Goal: Information Seeking & Learning: Check status

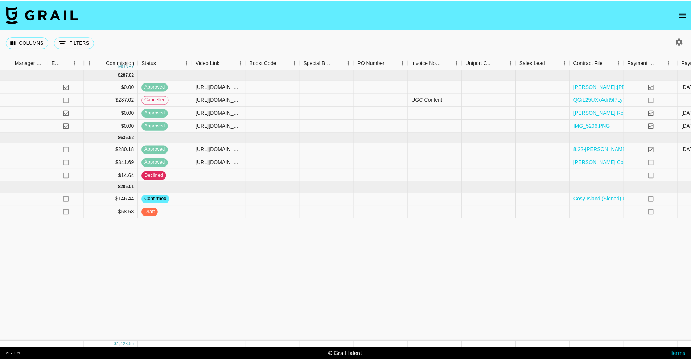
scroll to position [0, 952]
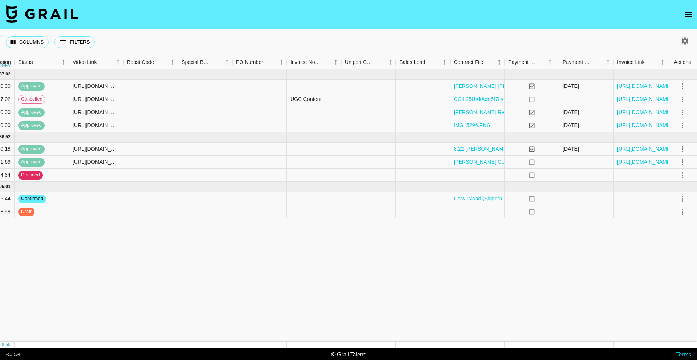
click at [686, 8] on button "open drawer" at bounding box center [688, 14] width 15 height 15
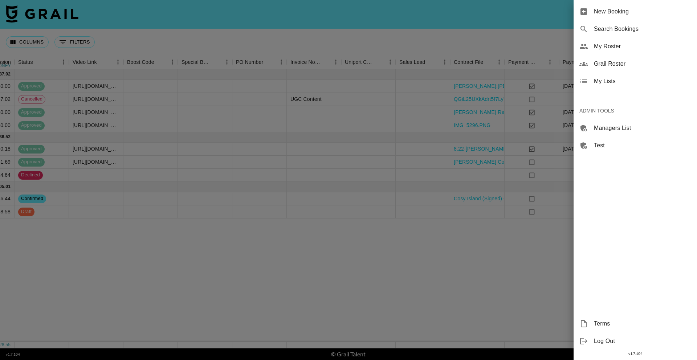
click at [621, 26] on span "Search Bookings" at bounding box center [641, 29] width 97 height 9
select select "id"
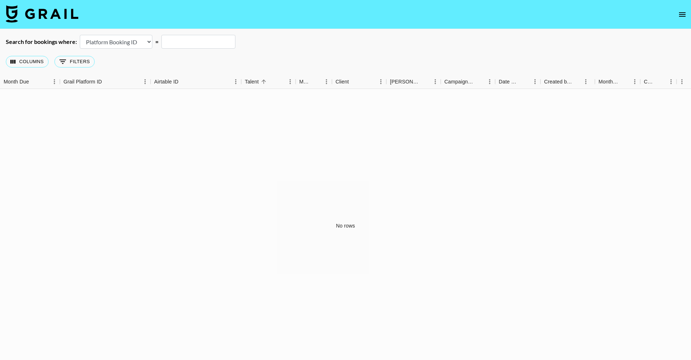
click at [201, 42] on input "text" at bounding box center [198, 42] width 74 height 14
paste input "reciWe56eG8Z3C2HQ"
type input "reciWe56eG8Z3C2HQ"
click at [212, 138] on div "No rows" at bounding box center [345, 226] width 691 height 274
click at [243, 47] on div "Search for bookings where: Airtable Booking ID Platform Booking ID Platform Cam…" at bounding box center [345, 42] width 691 height 14
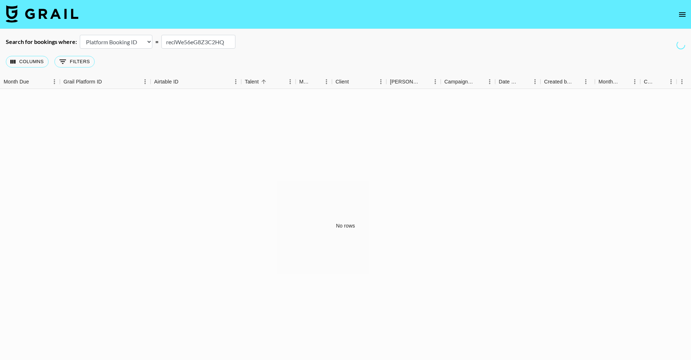
click at [123, 40] on select "Airtable Booking ID Platform Booking ID Platform Campaign ID" at bounding box center [116, 42] width 73 height 14
select select "airtableId"
click at [80, 35] on select "Airtable Booking ID Platform Booking ID Platform Campaign ID" at bounding box center [116, 42] width 73 height 14
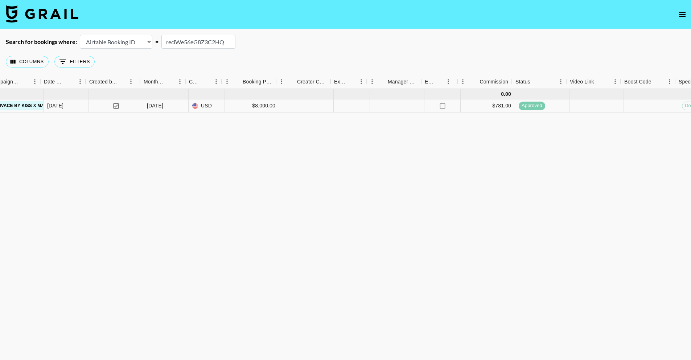
scroll to position [0, 480]
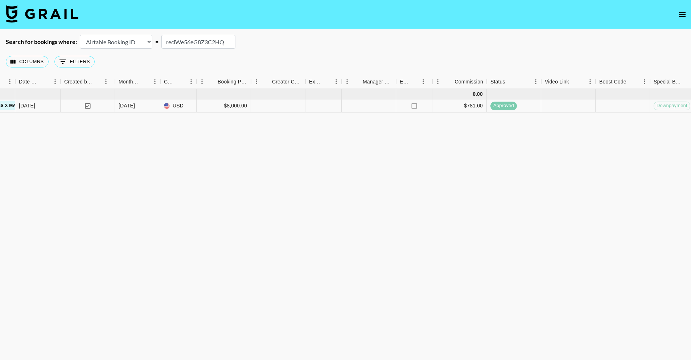
drag, startPoint x: 226, startPoint y: 41, endPoint x: 115, endPoint y: 41, distance: 111.0
click at [115, 41] on div "Search for bookings where: Airtable Booking ID Platform Booking ID Platform Cam…" at bounding box center [345, 42] width 691 height 14
paste input "LzVnjqKeQD0TpO"
drag, startPoint x: 223, startPoint y: 44, endPoint x: 147, endPoint y: 44, distance: 75.8
click at [147, 44] on div "Search for bookings where: Airtable Booking ID Platform Booking ID Platform Cam…" at bounding box center [345, 42] width 691 height 14
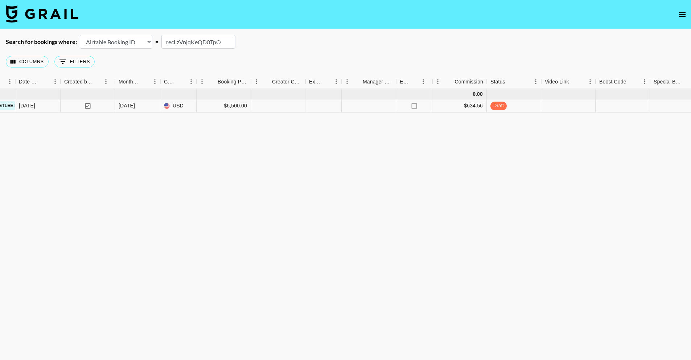
paste input "Wn2mxohHVrx3wr"
click at [166, 188] on div "Jun '25 ( 1 ) 0.00 jnIoQYeTwSXX3tOIelHG recWn2mxohHVrx3wr sydneyseethal denver@…" at bounding box center [344, 228] width 1649 height 279
click at [537, 182] on div "Jun '25 ( 1 ) 0.00 jnIoQYeTwSXX3tOIelHG recWn2mxohHVrx3wr sydneyseethal denver@…" at bounding box center [344, 228] width 1649 height 279
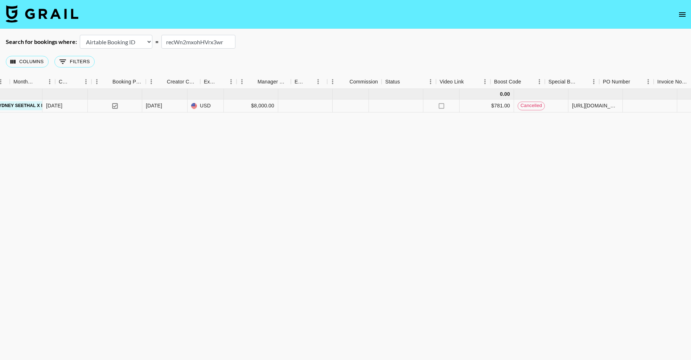
scroll to position [0, 0]
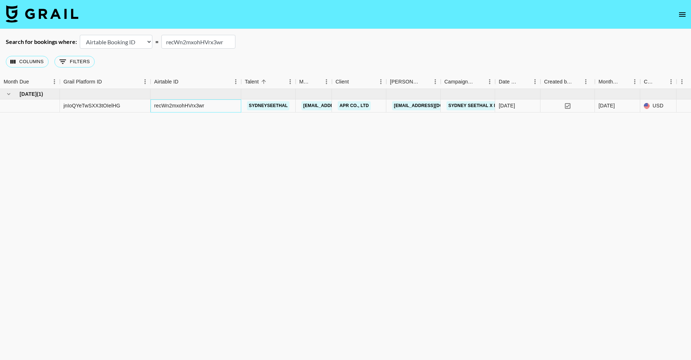
click at [202, 103] on div "recWn2mxohHVrx3wr" at bounding box center [179, 105] width 50 height 7
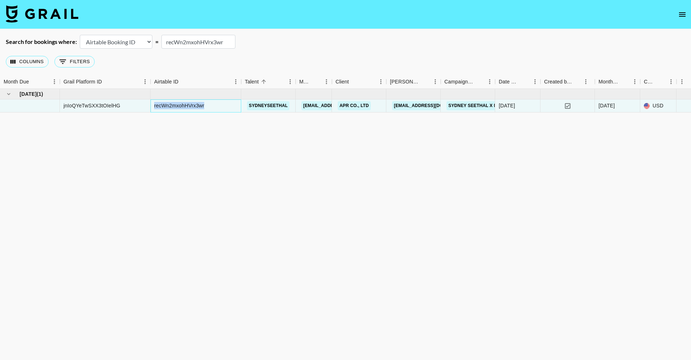
copy div "recWn2mxohHVrx3wr"
drag, startPoint x: 226, startPoint y: 45, endPoint x: 138, endPoint y: 35, distance: 89.0
click at [138, 35] on div "Search for bookings where: Airtable Booking ID Platform Booking ID Platform Cam…" at bounding box center [345, 42] width 691 height 14
paste input "fQDi6XfAS7wukl"
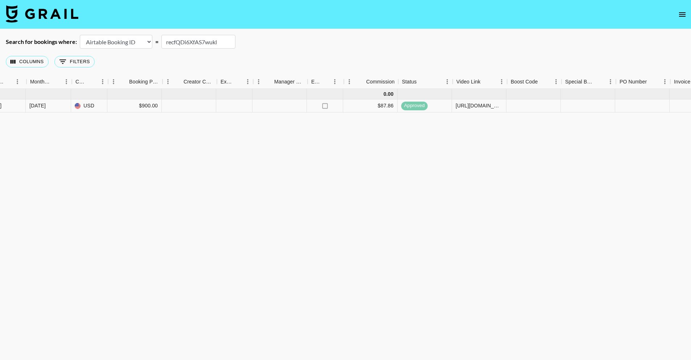
scroll to position [0, 570]
drag, startPoint x: 227, startPoint y: 39, endPoint x: 160, endPoint y: 35, distance: 67.2
click at [161, 36] on input "recfQDi6XfAS7wukl" at bounding box center [198, 42] width 74 height 14
paste input "xqwen9pbNLvVWV"
drag, startPoint x: 227, startPoint y: 41, endPoint x: 138, endPoint y: 40, distance: 89.3
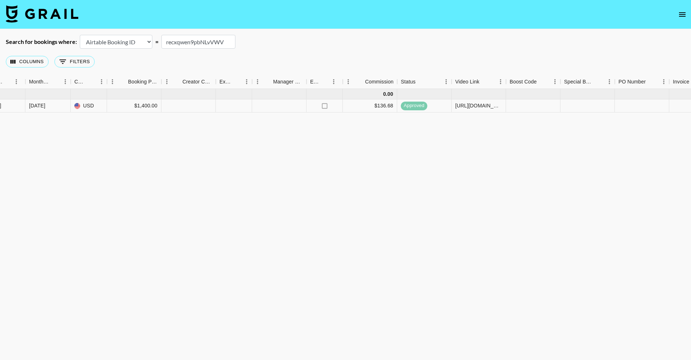
click at [138, 40] on div "Search for bookings where: Airtable Booking ID Platform Booking ID Platform Cam…" at bounding box center [345, 42] width 691 height 14
paste input "zvkuXr5slPOGZ2"
drag, startPoint x: 218, startPoint y: 43, endPoint x: 143, endPoint y: 41, distance: 75.8
click at [143, 41] on div "Search for bookings where: Airtable Booking ID Platform Booking ID Platform Cam…" at bounding box center [345, 42] width 691 height 14
paste input "1J9dXmRunD7Z0O"
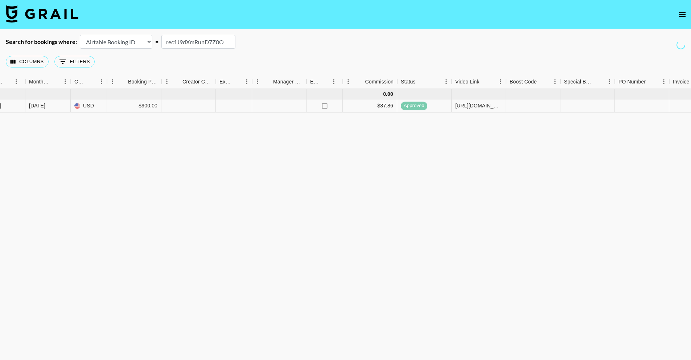
drag, startPoint x: 223, startPoint y: 41, endPoint x: 119, endPoint y: 29, distance: 104.7
click at [126, 30] on main "Search for bookings where: Airtable Booking ID Platform Booking ID Platform Cam…" at bounding box center [345, 198] width 691 height 339
paste input "e6OlV4kNq0x60f"
drag, startPoint x: 200, startPoint y: 41, endPoint x: 133, endPoint y: 32, distance: 67.7
click at [133, 32] on main "Search for bookings where: Airtable Booking ID Platform Booking ID Platform Cam…" at bounding box center [345, 198] width 691 height 339
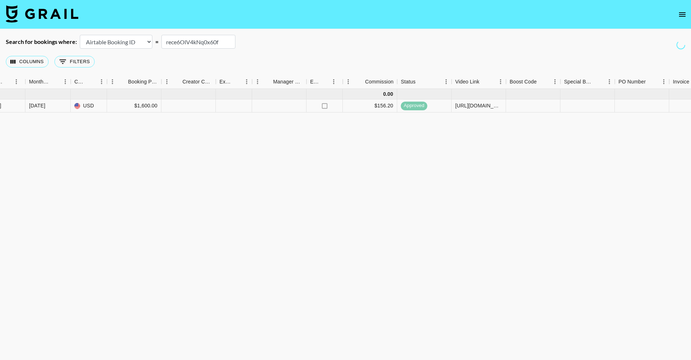
paste input "qaUwHvjxW9a141"
drag, startPoint x: 226, startPoint y: 37, endPoint x: 155, endPoint y: 38, distance: 71.5
click at [155, 38] on div "Search for bookings where: Airtable Booking ID Platform Booking ID Platform Cam…" at bounding box center [345, 42] width 691 height 14
drag, startPoint x: 190, startPoint y: 40, endPoint x: 146, endPoint y: 34, distance: 43.9
click at [146, 35] on div "Search for bookings where: Airtable Booking ID Platform Booking ID Platform Cam…" at bounding box center [345, 42] width 691 height 14
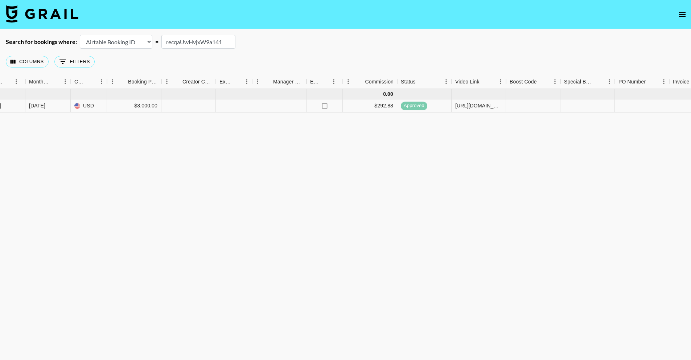
paste input "RH5wFzPvyhVddN"
drag, startPoint x: 229, startPoint y: 42, endPoint x: 143, endPoint y: 33, distance: 86.1
click at [143, 33] on main "Search for bookings where: Airtable Booking ID Platform Booking ID Platform Cam…" at bounding box center [345, 198] width 691 height 339
paste input "3fQAWtv4bWsIdF"
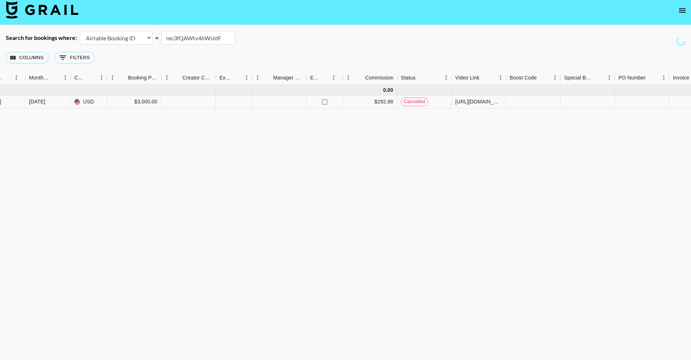
scroll to position [0, 0]
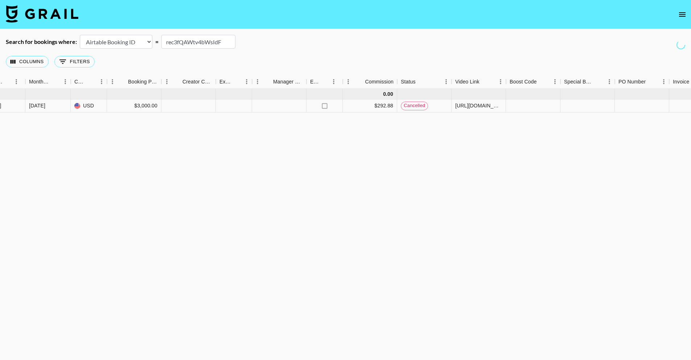
drag, startPoint x: 189, startPoint y: 42, endPoint x: 120, endPoint y: 42, distance: 69.3
click at [120, 42] on div "Search for bookings where: Airtable Booking ID Platform Booking ID Platform Cam…" at bounding box center [345, 42] width 691 height 14
paste input "7swgMApMyi8Ym7"
drag, startPoint x: 229, startPoint y: 45, endPoint x: 159, endPoint y: 29, distance: 71.4
click at [141, 36] on div "Search for bookings where: Airtable Booking ID Platform Booking ID Platform Cam…" at bounding box center [345, 42] width 691 height 14
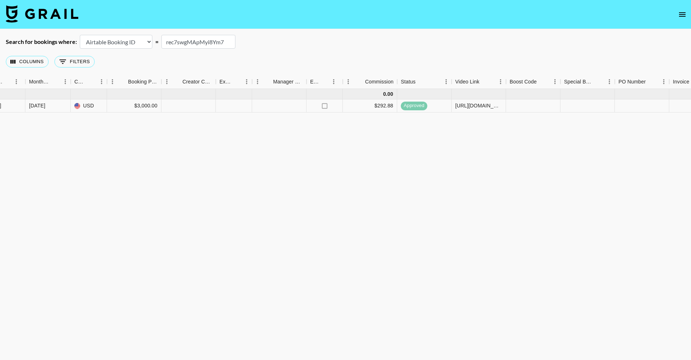
paste input "kgie2GslvfGHAg"
drag, startPoint x: 223, startPoint y: 38, endPoint x: 101, endPoint y: 37, distance: 121.9
click at [101, 37] on div "Search for bookings where: Airtable Booking ID Platform Booking ID Platform Cam…" at bounding box center [345, 42] width 691 height 14
paste input "aBObZf580qksf8"
drag, startPoint x: 221, startPoint y: 41, endPoint x: 106, endPoint y: 30, distance: 116.2
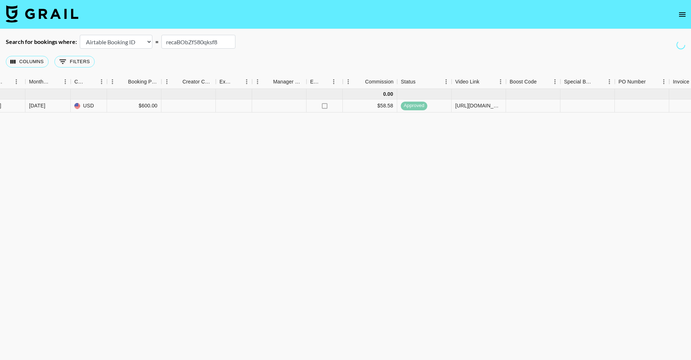
click at [106, 30] on main "Search for bookings where: Airtable Booking ID Platform Booking ID Platform Cam…" at bounding box center [345, 198] width 691 height 339
paste input "zGSvn6AUnbd8Ky"
drag, startPoint x: 170, startPoint y: 44, endPoint x: 129, endPoint y: 41, distance: 41.2
click at [129, 41] on div "Search for bookings where: Airtable Booking ID Platform Booking ID Platform Cam…" at bounding box center [345, 42] width 691 height 14
paste input "0gB6iMAI2ISkK"
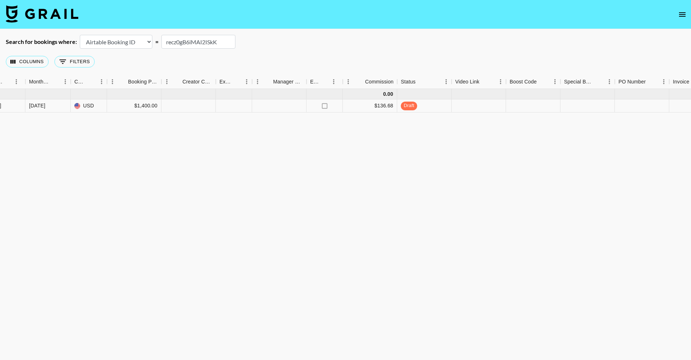
drag, startPoint x: 223, startPoint y: 42, endPoint x: 136, endPoint y: 39, distance: 86.4
click at [137, 39] on div "Search for bookings where: Airtable Booking ID Platform Booking ID Platform Cam…" at bounding box center [345, 42] width 691 height 14
paste input "QxMzNphdcLepm6"
drag, startPoint x: 229, startPoint y: 42, endPoint x: 132, endPoint y: 37, distance: 97.8
click at [134, 37] on div "Search for bookings where: Airtable Booking ID Platform Booking ID Platform Cam…" at bounding box center [345, 42] width 691 height 14
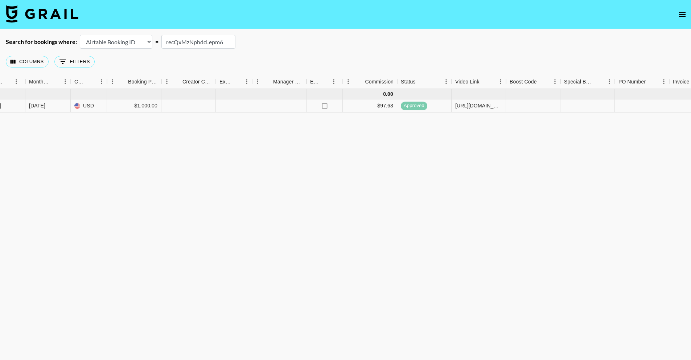
paste input "6lj2owgugPR7Wi"
click at [290, 271] on div "Sep '25 ( 1 ) 0.00 U701562qZFfcDQ0Ale6S rec6lj2owgugPR7Wi theclaudiacampbell cl…" at bounding box center [254, 228] width 1649 height 279
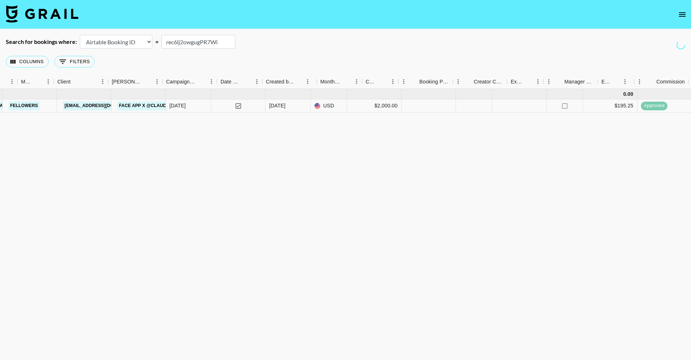
scroll to position [0, 563]
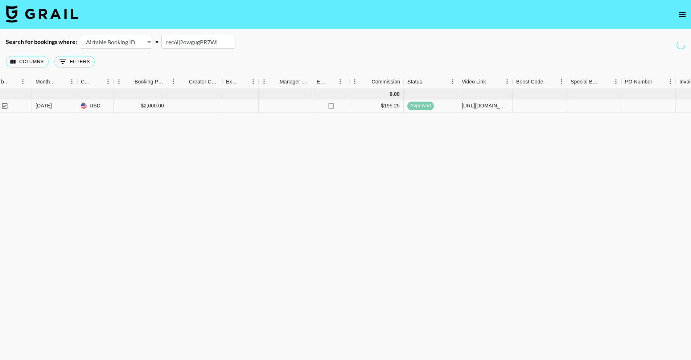
drag, startPoint x: 221, startPoint y: 44, endPoint x: 168, endPoint y: 40, distance: 53.1
click at [168, 40] on input "rec6lj2owgugPR7Wi" at bounding box center [198, 42] width 74 height 14
click at [223, 41] on input "rec6lj2owgugPR7Wi" at bounding box center [198, 42] width 74 height 14
drag, startPoint x: 224, startPoint y: 42, endPoint x: 148, endPoint y: 42, distance: 75.5
click at [148, 42] on div "Search for bookings where: Airtable Booking ID Platform Booking ID Platform Cam…" at bounding box center [345, 42] width 691 height 14
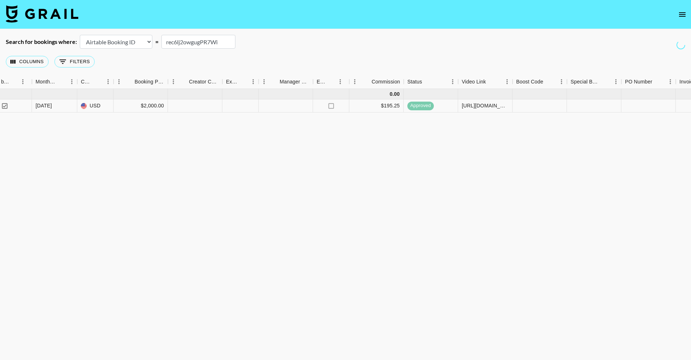
paste input "c8jDssdxTsslgO"
drag, startPoint x: 215, startPoint y: 40, endPoint x: 132, endPoint y: 39, distance: 83.1
click at [133, 39] on div "Search for bookings where: Airtable Booking ID Platform Booking ID Platform Cam…" at bounding box center [345, 42] width 691 height 14
paste input "rvIFo5RSBWD1ek"
click at [238, 120] on div "Oct '25 ( 1 ) 0.00 apYTSeQo6FkmtrB5gfad recrvIFo5RSBWD1ek heymissteacher amyf@g…" at bounding box center [261, 228] width 1649 height 279
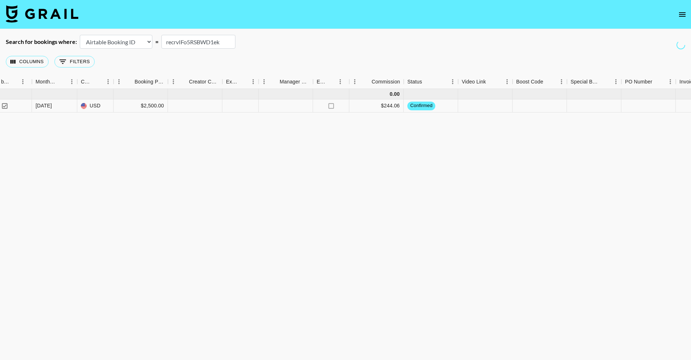
drag, startPoint x: 223, startPoint y: 44, endPoint x: 114, endPoint y: 42, distance: 109.6
click at [112, 43] on div "Search for bookings where: Airtable Booking ID Platform Booking ID Platform Cam…" at bounding box center [345, 42] width 691 height 14
paste input "Hcj9DQcNDq7pt8"
drag, startPoint x: 224, startPoint y: 43, endPoint x: 128, endPoint y: 31, distance: 96.2
click at [128, 31] on main "Search for bookings where: Airtable Booking ID Platform Booking ID Platform Cam…" at bounding box center [345, 198] width 691 height 339
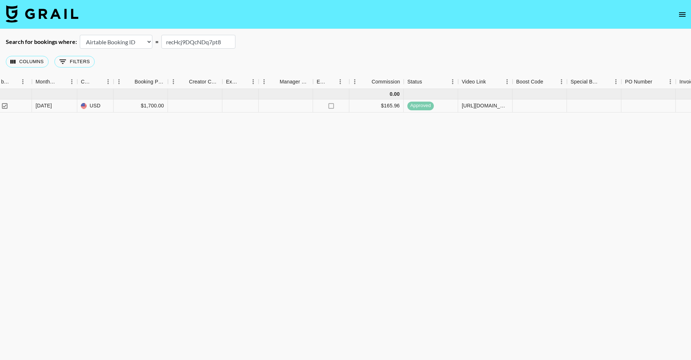
paste input "iWe56eG8Z3C2HQ"
drag, startPoint x: 229, startPoint y: 45, endPoint x: 149, endPoint y: 36, distance: 80.2
click at [149, 36] on div "Search for bookings where: Airtable Booking ID Platform Booking ID Platform Cam…" at bounding box center [345, 42] width 691 height 14
paste input "fQDi6XfAS7wukl"
drag, startPoint x: 219, startPoint y: 43, endPoint x: 138, endPoint y: 44, distance: 80.9
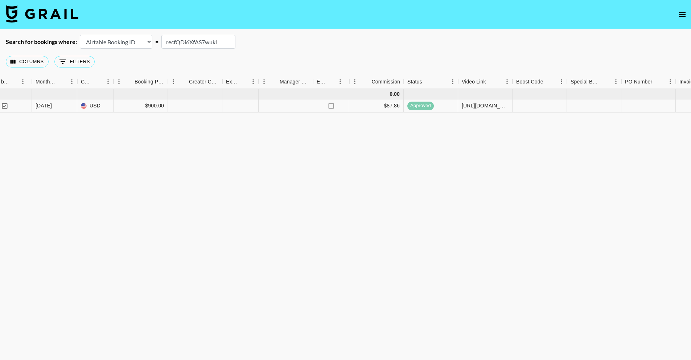
click at [138, 44] on div "Search for bookings where: Airtable Booking ID Platform Booking ID Platform Cam…" at bounding box center [345, 42] width 691 height 14
paste input "xqwen9pbNLvVWV"
drag, startPoint x: 226, startPoint y: 45, endPoint x: 105, endPoint y: 42, distance: 120.8
click at [105, 42] on div "Search for bookings where: Airtable Booking ID Platform Booking ID Platform Cam…" at bounding box center [345, 42] width 691 height 14
paste input "zvkuXr5slPOGZ2"
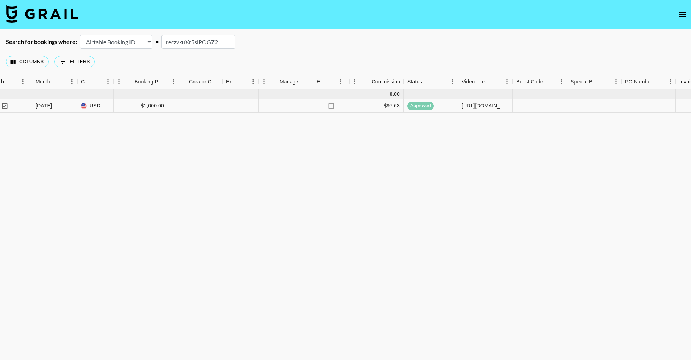
drag, startPoint x: 226, startPoint y: 41, endPoint x: 104, endPoint y: 37, distance: 122.3
click at [104, 37] on div "Search for bookings where: Airtable Booking ID Platform Booking ID Platform Cam…" at bounding box center [345, 42] width 691 height 14
paste input "1J9dXmRunD7Z0O"
click at [277, 53] on div "Columns 0 Filters + Booking" at bounding box center [345, 62] width 691 height 26
drag, startPoint x: 230, startPoint y: 42, endPoint x: 160, endPoint y: 41, distance: 70.0
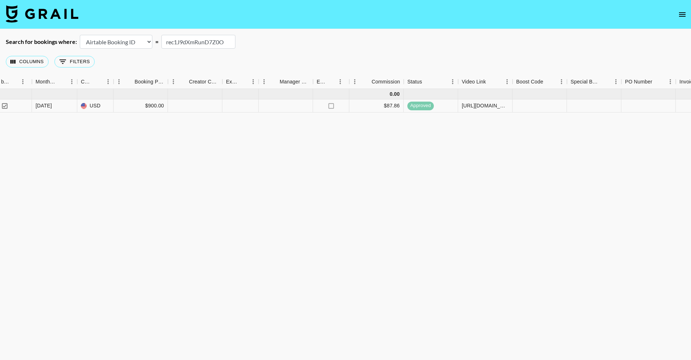
click at [160, 41] on div "Search for bookings where: Airtable Booking ID Platform Booking ID Platform Cam…" at bounding box center [345, 42] width 691 height 14
click at [292, 32] on main "Search for bookings where: Airtable Booking ID Platform Booking ID Platform Cam…" at bounding box center [345, 198] width 691 height 339
drag, startPoint x: 226, startPoint y: 40, endPoint x: 147, endPoint y: 40, distance: 79.1
click at [147, 40] on div "Search for bookings where: Airtable Booking ID Platform Booking ID Platform Cam…" at bounding box center [345, 42] width 691 height 14
paste input "e6OlV4kNq0x60f"
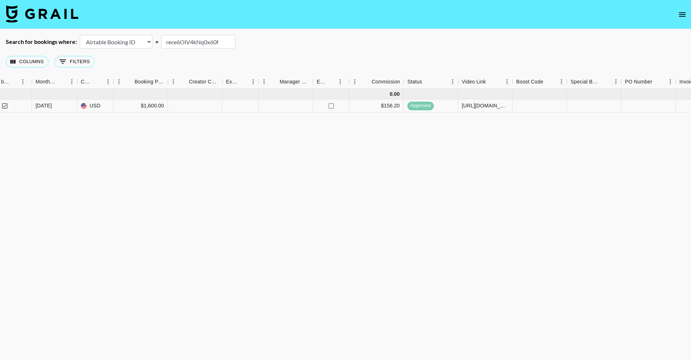
click at [292, 49] on div "Columns 0 Filters + Booking" at bounding box center [345, 62] width 691 height 26
click at [217, 45] on input "rece6OlV4kNq0x60f" at bounding box center [198, 42] width 74 height 14
drag, startPoint x: 229, startPoint y: 42, endPoint x: 150, endPoint y: 42, distance: 78.4
click at [150, 42] on div "Search for bookings where: Airtable Booking ID Platform Booking ID Platform Cam…" at bounding box center [345, 42] width 691 height 14
paste input "qaUwHvjxW9a141"
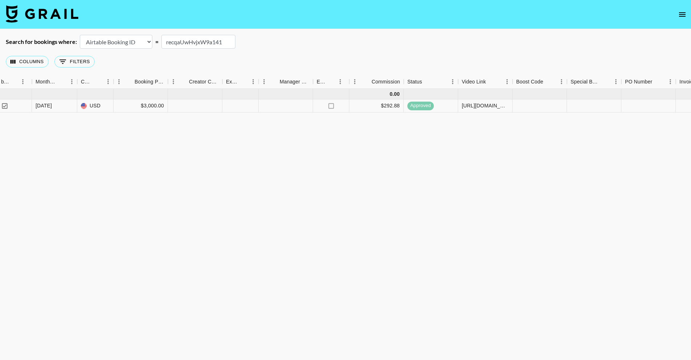
drag, startPoint x: 223, startPoint y: 42, endPoint x: 239, endPoint y: 0, distance: 44.9
click at [123, 35] on div "Search for bookings where: Airtable Booking ID Platform Booking ID Platform Cam…" at bounding box center [345, 42] width 691 height 14
paste input "RH5wFzPvyhVddN"
drag, startPoint x: 223, startPoint y: 41, endPoint x: 130, endPoint y: 41, distance: 92.9
click at [130, 41] on div "Search for bookings where: Airtable Booking ID Platform Booking ID Platform Cam…" at bounding box center [345, 42] width 691 height 14
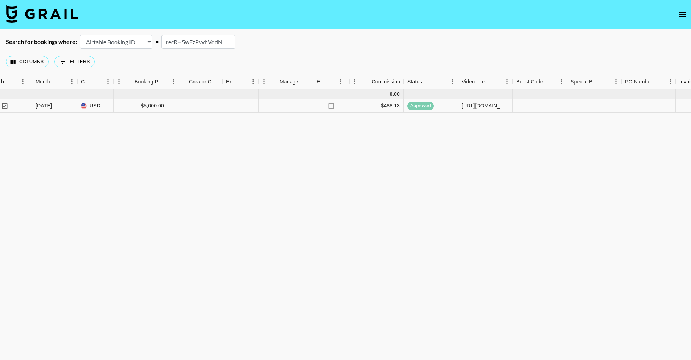
paste input "7swgMApMyi8Ym7"
click at [319, 41] on div "Search for bookings where: Airtable Booking ID Platform Booking ID Platform Cam…" at bounding box center [345, 42] width 691 height 14
drag, startPoint x: 227, startPoint y: 46, endPoint x: 126, endPoint y: 43, distance: 101.3
click at [126, 43] on div "Search for bookings where: Airtable Booking ID Platform Booking ID Platform Cam…" at bounding box center [345, 42] width 691 height 14
paste input "kgie2GslvfGHAg"
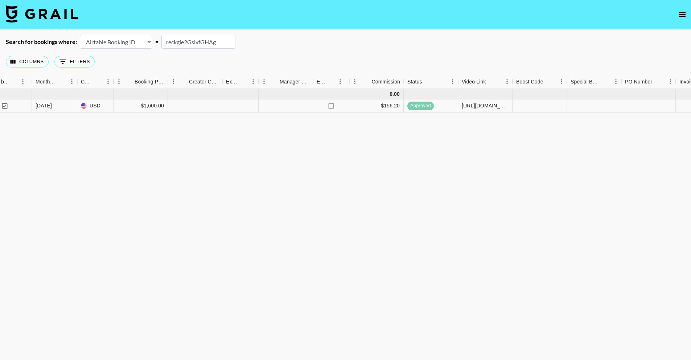
click at [304, 44] on div "Search for bookings where: Airtable Booking ID Platform Booking ID Platform Cam…" at bounding box center [345, 42] width 691 height 14
drag, startPoint x: 226, startPoint y: 44, endPoint x: 149, endPoint y: 36, distance: 77.3
click at [149, 36] on div "Search for bookings where: Airtable Booking ID Platform Booking ID Platform Cam…" at bounding box center [345, 42] width 691 height 14
paste input "aBObZf580qksf8"
click at [307, 36] on div "Search for bookings where: Airtable Booking ID Platform Booking ID Platform Cam…" at bounding box center [345, 42] width 691 height 14
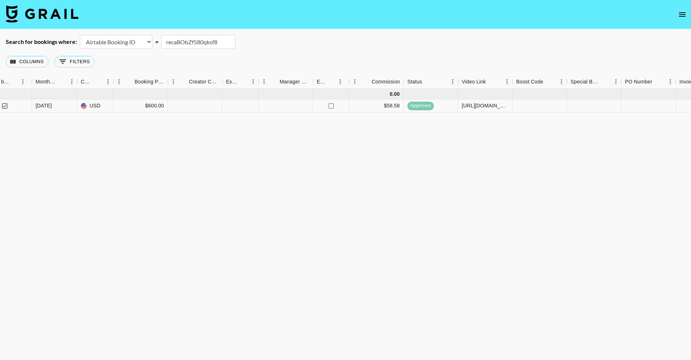
drag, startPoint x: 226, startPoint y: 42, endPoint x: 136, endPoint y: 33, distance: 90.1
click at [136, 33] on main "Search for bookings where: Airtable Booking ID Platform Booking ID Platform Cam…" at bounding box center [345, 198] width 691 height 339
paste input "QxMzNphdcLepm6"
drag, startPoint x: 232, startPoint y: 42, endPoint x: 104, endPoint y: 34, distance: 128.3
click at [104, 34] on main "Search for bookings where: Airtable Booking ID Platform Booking ID Platform Cam…" at bounding box center [345, 198] width 691 height 339
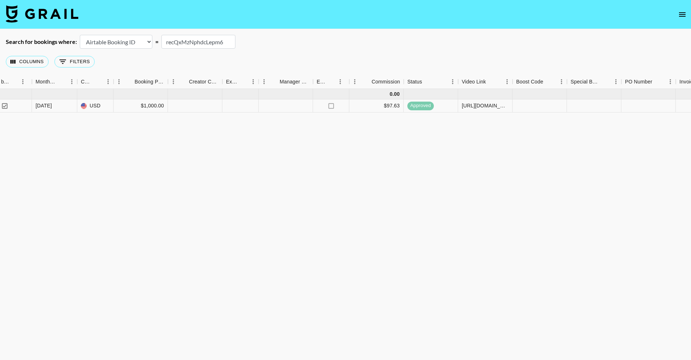
paste input "6lj2owgugPR7Wi"
drag, startPoint x: 222, startPoint y: 45, endPoint x: 114, endPoint y: 32, distance: 108.5
click at [114, 32] on main "Search for bookings where: Airtable Booking ID Platform Booking ID Platform Cam…" at bounding box center [345, 198] width 691 height 339
paste input "c8jDssdxTsslgO"
click at [222, 38] on input "recc8jDssdxTsslgO" at bounding box center [198, 42] width 74 height 14
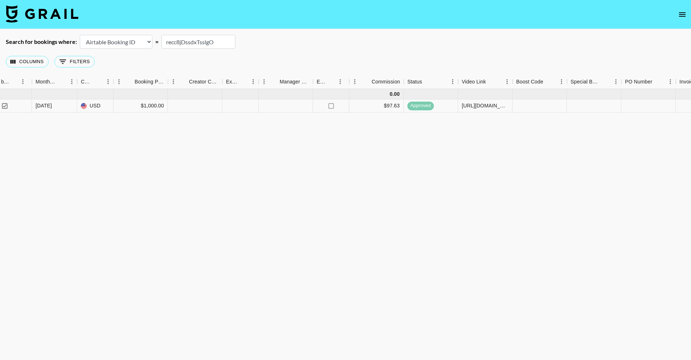
click at [220, 40] on input "recc8jDssdxTsslgO" at bounding box center [198, 42] width 74 height 14
drag, startPoint x: 221, startPoint y: 45, endPoint x: 142, endPoint y: 39, distance: 79.3
click at [142, 39] on div "Search for bookings where: Airtable Booking ID Platform Booking ID Platform Cam…" at bounding box center [345, 42] width 691 height 14
paste input "Hcj9DQcNDq7pt8"
type input "recHcj9DQcNDq7pt8"
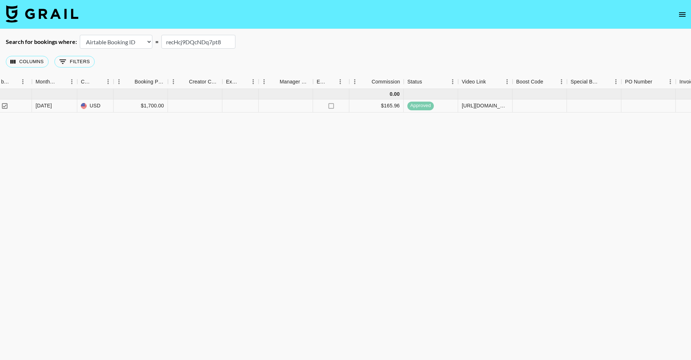
drag, startPoint x: 261, startPoint y: 56, endPoint x: 276, endPoint y: 45, distance: 18.9
click at [261, 56] on div "Columns 0 Filters + Booking" at bounding box center [345, 62] width 691 height 26
drag, startPoint x: 227, startPoint y: 40, endPoint x: 126, endPoint y: 40, distance: 101.2
click at [127, 40] on div "Search for bookings where: Airtable Booking ID Platform Booking ID Platform Cam…" at bounding box center [345, 42] width 691 height 14
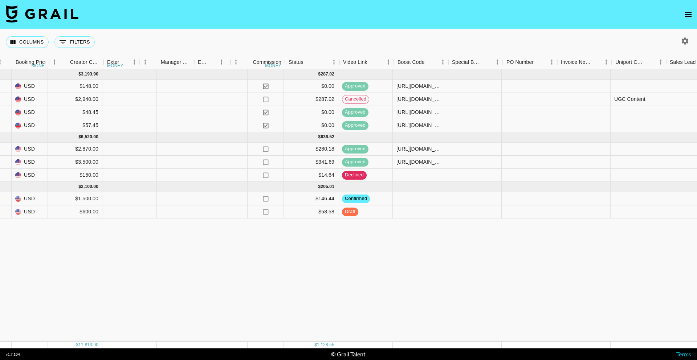
scroll to position [0, 682]
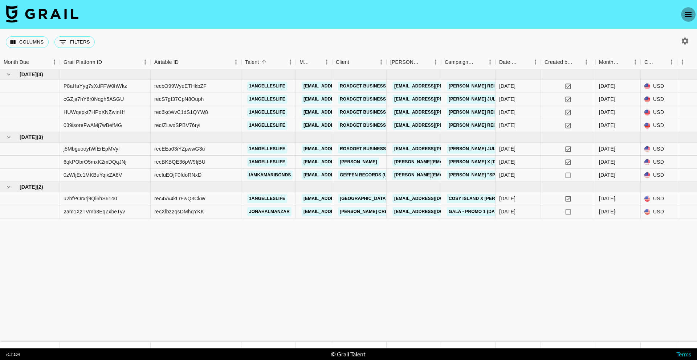
click at [686, 15] on icon "open drawer" at bounding box center [687, 14] width 9 height 9
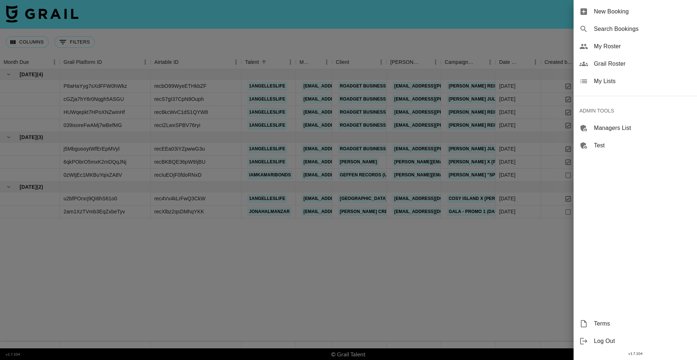
click at [616, 32] on span "Search Bookings" at bounding box center [641, 29] width 97 height 9
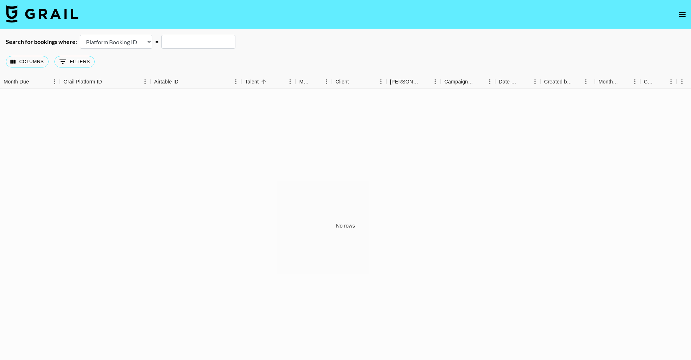
click at [100, 40] on select "Airtable Booking ID Platform Booking ID Platform Campaign ID" at bounding box center [116, 42] width 73 height 14
select select "campaignId"
click at [80, 35] on select "Airtable Booking ID Platform Booking ID Platform Campaign ID" at bounding box center [116, 42] width 73 height 14
click at [189, 41] on input "text" at bounding box center [198, 42] width 74 height 14
paste input "recVCYp1Kb0iOC6ms"
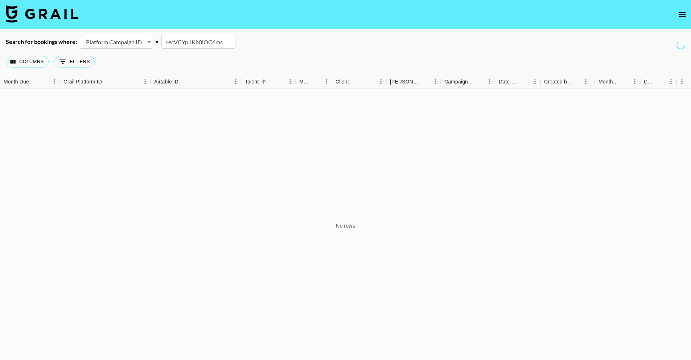
type input "recVCYp1Kb0iOC6ms"
click at [287, 51] on div "Columns 0 Filters + Booking" at bounding box center [345, 62] width 691 height 26
click at [111, 44] on select "Airtable Booking ID Platform Booking ID Platform Campaign ID" at bounding box center [116, 42] width 73 height 14
click at [80, 35] on select "Airtable Booking ID Platform Booking ID Platform Campaign ID" at bounding box center [116, 42] width 73 height 14
click at [336, 175] on div "No rows" at bounding box center [345, 226] width 691 height 274
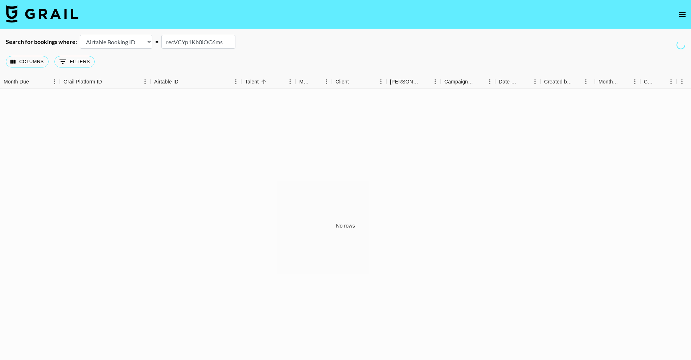
click at [223, 41] on input "recVCYp1Kb0iOC6ms" at bounding box center [198, 42] width 74 height 14
click at [159, 49] on div "Columns 0 Filters + Booking" at bounding box center [345, 62] width 691 height 26
click at [218, 89] on div "No rows" at bounding box center [345, 226] width 691 height 274
click at [185, 136] on div "No rows" at bounding box center [345, 226] width 691 height 274
click at [139, 44] on select "Airtable Booking ID Platform Booking ID Platform Campaign ID" at bounding box center [116, 42] width 73 height 14
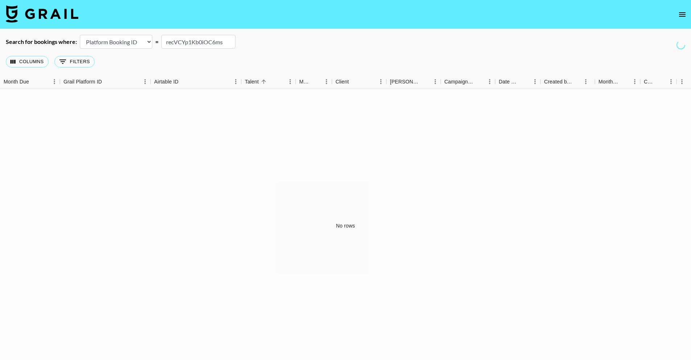
click at [80, 35] on select "Airtable Booking ID Platform Booking ID Platform Campaign ID" at bounding box center [116, 42] width 73 height 14
click at [139, 44] on select "Airtable Booking ID Platform Booking ID Platform Campaign ID" at bounding box center [116, 42] width 73 height 14
click at [127, 48] on select "Airtable Booking ID Platform Booking ID Platform Campaign ID" at bounding box center [116, 42] width 73 height 14
click at [80, 35] on select "Airtable Booking ID Platform Booking ID Platform Campaign ID" at bounding box center [116, 42] width 73 height 14
click at [139, 42] on select "Airtable Booking ID Platform Booking ID Platform Campaign ID" at bounding box center [116, 42] width 73 height 14
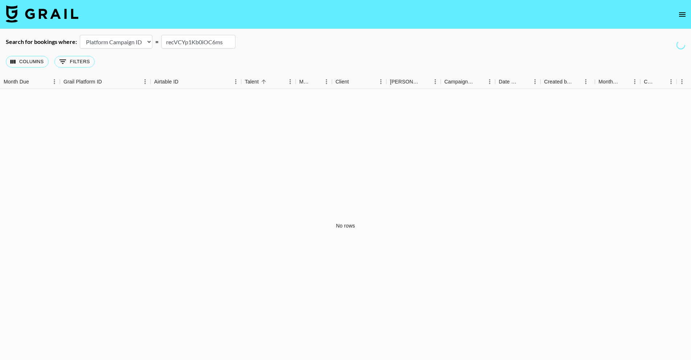
select select "airtableId"
click at [80, 35] on select "Airtable Booking ID Platform Booking ID Platform Campaign ID" at bounding box center [116, 42] width 73 height 14
click at [142, 40] on select "Airtable Booking ID Platform Booking ID Platform Campaign ID" at bounding box center [116, 42] width 73 height 14
click at [229, 42] on input "recVCYp1Kb0iOC6ms" at bounding box center [198, 42] width 74 height 14
drag, startPoint x: 229, startPoint y: 43, endPoint x: 101, endPoint y: 43, distance: 128.4
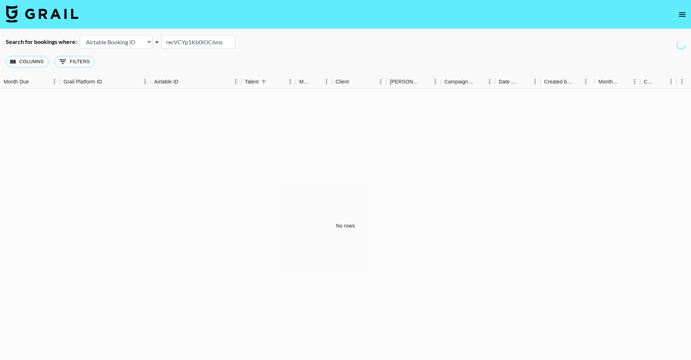
click at [101, 43] on div "Search for bookings where: Airtable Booking ID Platform Booking ID Platform Cam…" at bounding box center [345, 42] width 691 height 14
click at [260, 44] on div "Search for bookings where: Airtable Booking ID Platform Booking ID Platform Cam…" at bounding box center [345, 42] width 691 height 14
drag, startPoint x: 231, startPoint y: 41, endPoint x: 135, endPoint y: 41, distance: 96.9
click at [135, 41] on div "Search for bookings where: Airtable Booking ID Platform Booking ID Platform Cam…" at bounding box center [345, 42] width 691 height 14
paste input "text"
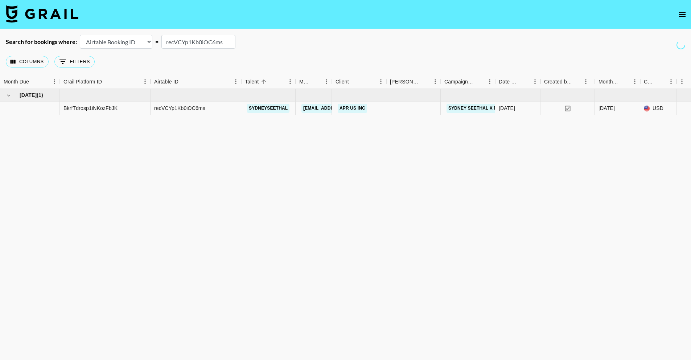
type input "recVCYp1Kb0iOC6ms"
click at [220, 104] on div "recVCYp1Kb0iOC6ms" at bounding box center [196, 108] width 91 height 13
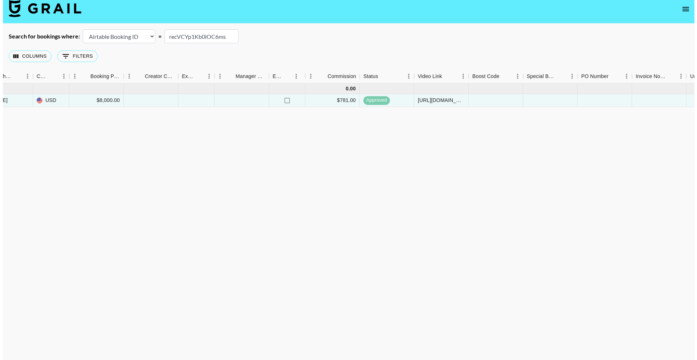
scroll to position [0, 610]
click at [678, 9] on button "open drawer" at bounding box center [682, 9] width 15 height 15
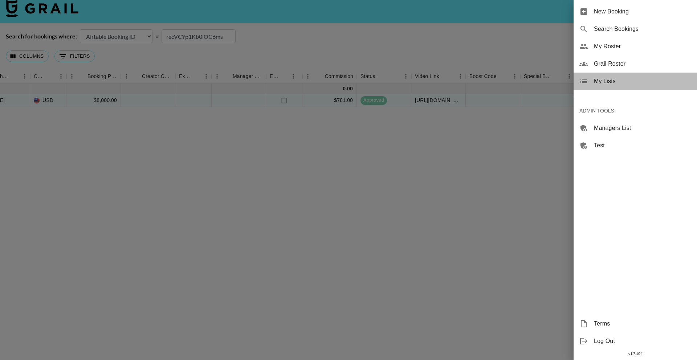
click at [631, 80] on span "My Lists" at bounding box center [641, 81] width 97 height 9
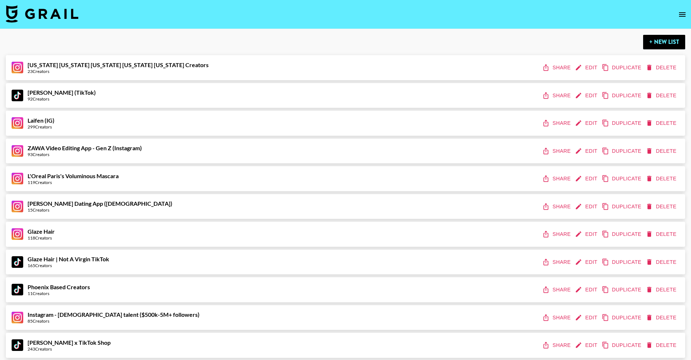
click at [47, 16] on img at bounding box center [42, 13] width 73 height 17
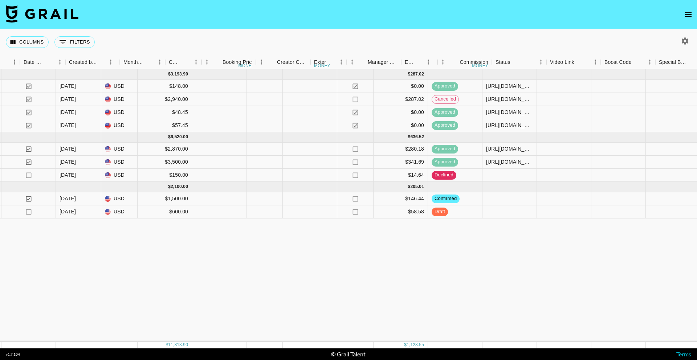
scroll to position [0, 558]
